Goal: Task Accomplishment & Management: Manage account settings

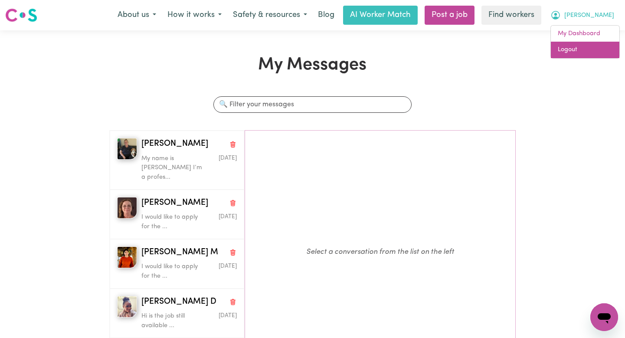
click at [589, 46] on link "Logout" at bounding box center [584, 50] width 68 height 16
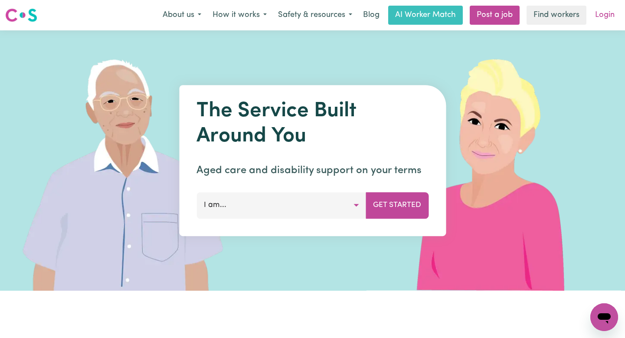
click at [599, 16] on link "Login" at bounding box center [604, 15] width 30 height 19
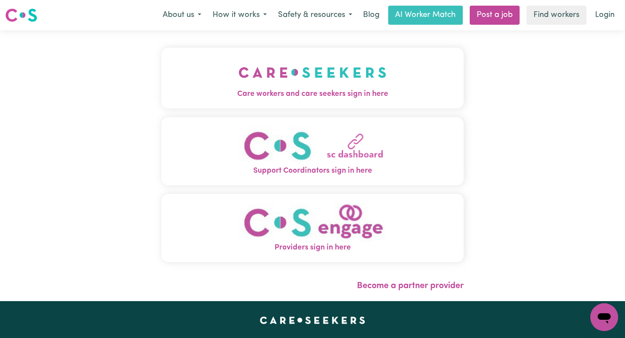
click at [238, 76] on img "Care workers and care seekers sign in here" at bounding box center [312, 72] width 148 height 32
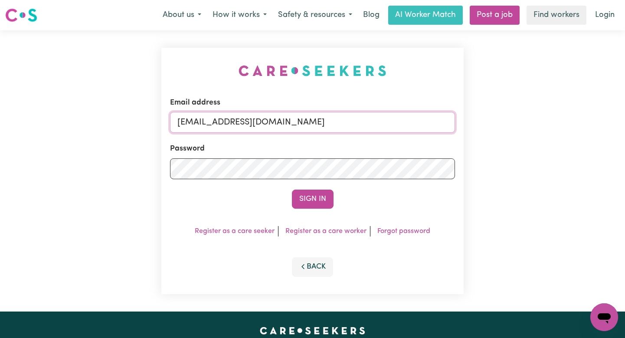
drag, startPoint x: 393, startPoint y: 123, endPoint x: 223, endPoint y: 121, distance: 169.9
click at [223, 121] on input "[EMAIL_ADDRESS][DOMAIN_NAME]" at bounding box center [312, 122] width 285 height 21
paste input "MichaelGooiVC"
type input "[EMAIL_ADDRESS][DOMAIN_NAME]"
click at [292, 189] on button "Sign In" at bounding box center [313, 198] width 42 height 19
